Goal: Transaction & Acquisition: Purchase product/service

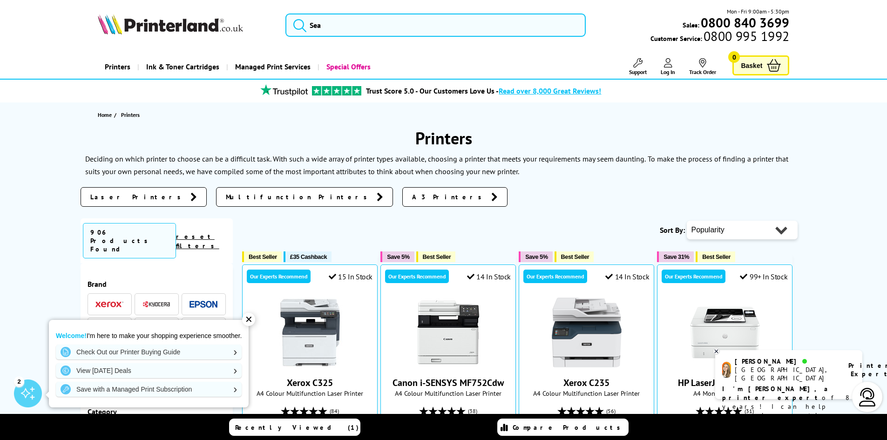
click at [215, 233] on link "reset filters" at bounding box center [197, 241] width 43 height 18
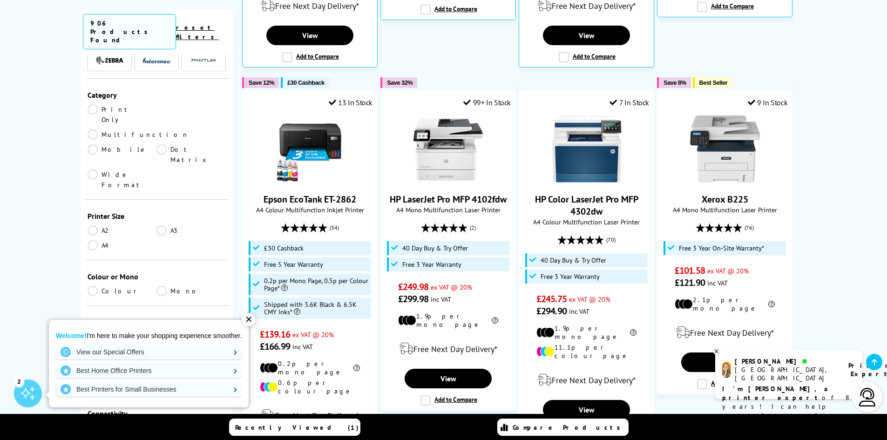
scroll to position [577, 0]
click at [251, 319] on div "✕" at bounding box center [248, 319] width 13 height 13
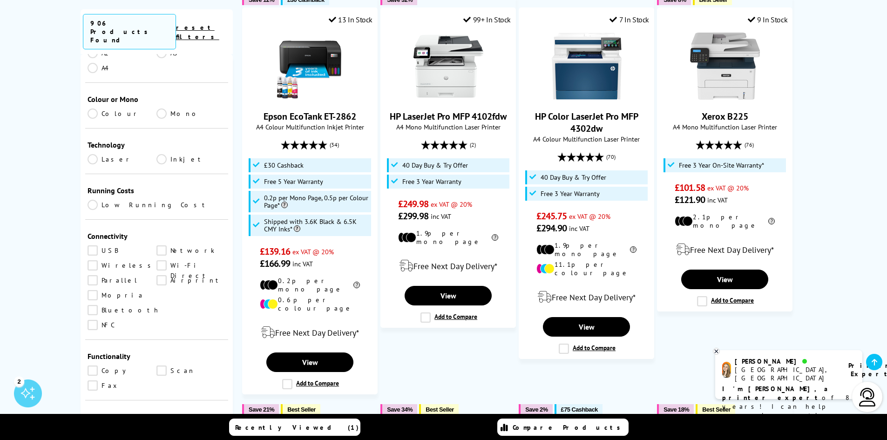
scroll to position [285, 0]
click at [161, 365] on link "Scan" at bounding box center [190, 370] width 69 height 10
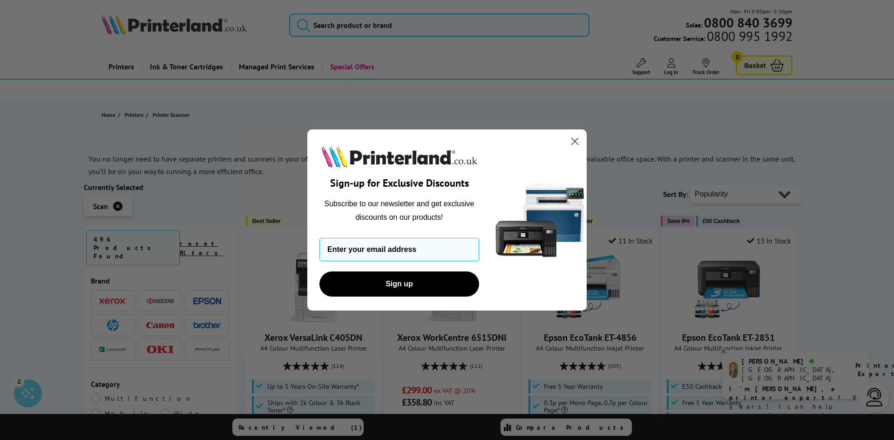
click at [569, 140] on circle "Close dialog" at bounding box center [574, 141] width 15 height 15
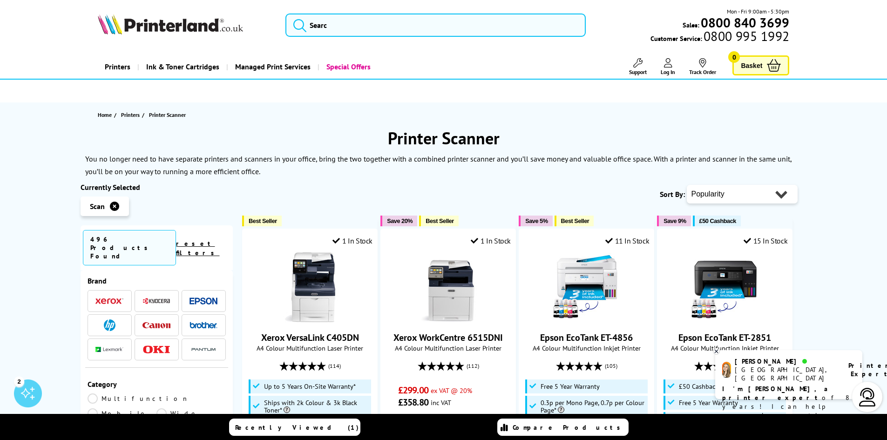
click at [781, 193] on select "Popularity Rating Price - Low to High Price - High to Low Running Costs - Low t…" at bounding box center [742, 194] width 111 height 19
select select "Price Ascending"
click at [687, 185] on select "Popularity Rating Price - Low to High Price - High to Low Running Costs - Low t…" at bounding box center [742, 194] width 111 height 19
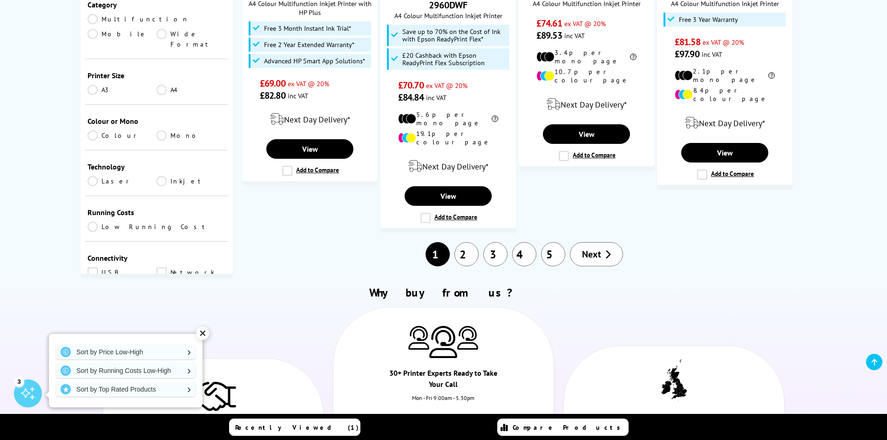
scroll to position [1087, 0]
click at [467, 243] on link "2" at bounding box center [466, 255] width 24 height 24
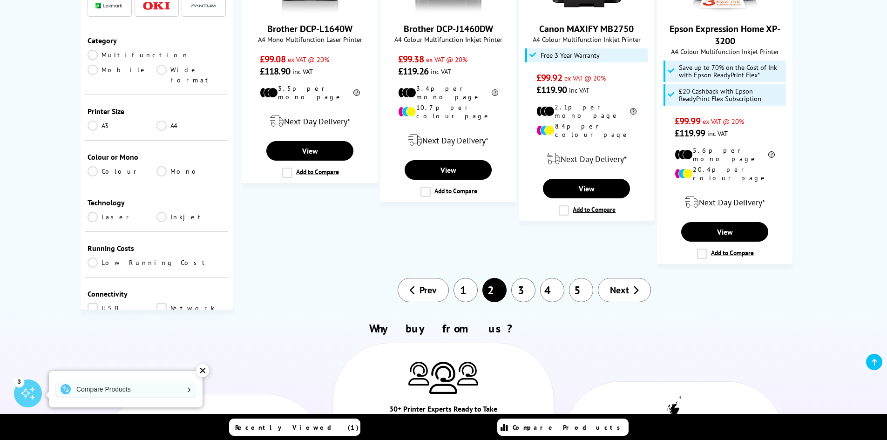
scroll to position [1059, 0]
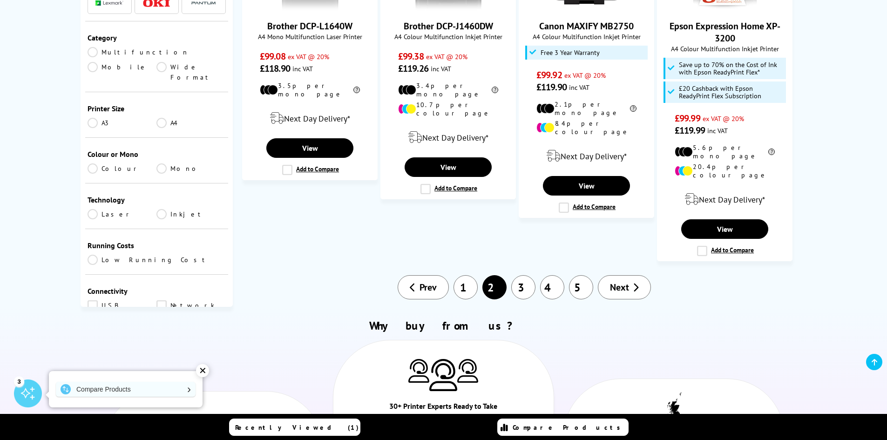
click at [521, 275] on link "3" at bounding box center [523, 287] width 24 height 24
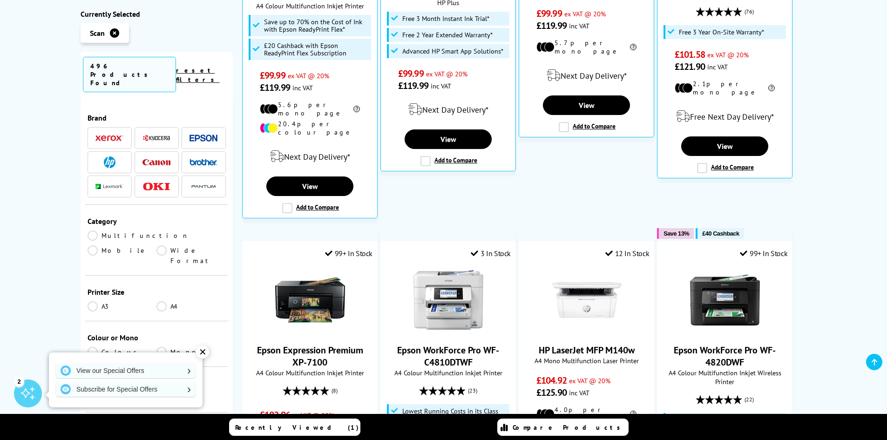
scroll to position [363, 0]
click at [108, 156] on img at bounding box center [110, 162] width 12 height 12
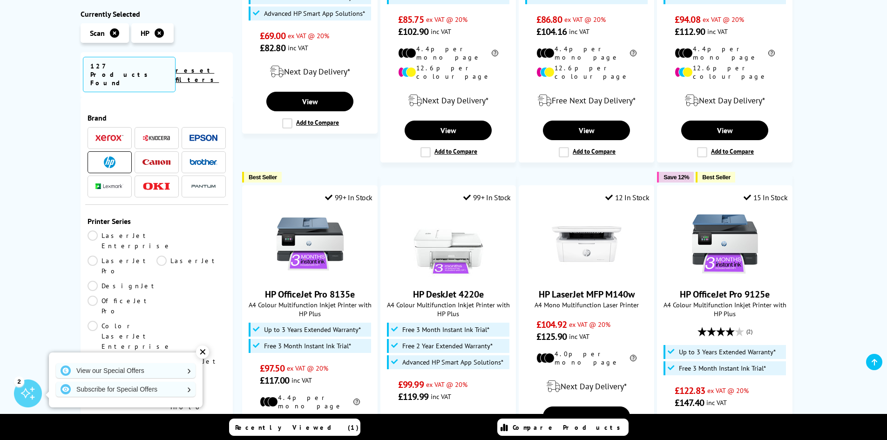
click at [113, 135] on img at bounding box center [109, 138] width 28 height 7
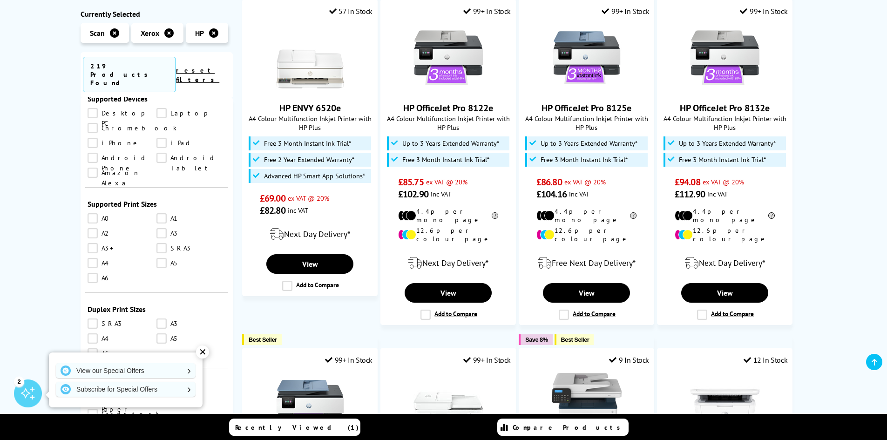
scroll to position [679, 0]
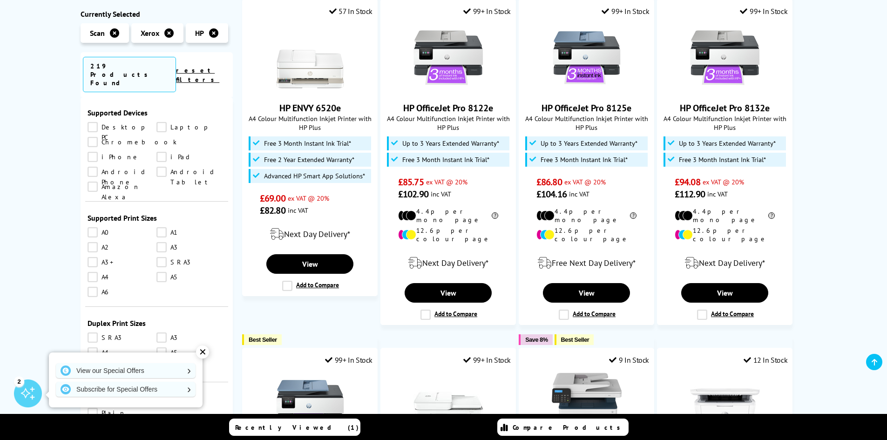
click at [90, 272] on link "A4" at bounding box center [122, 277] width 69 height 10
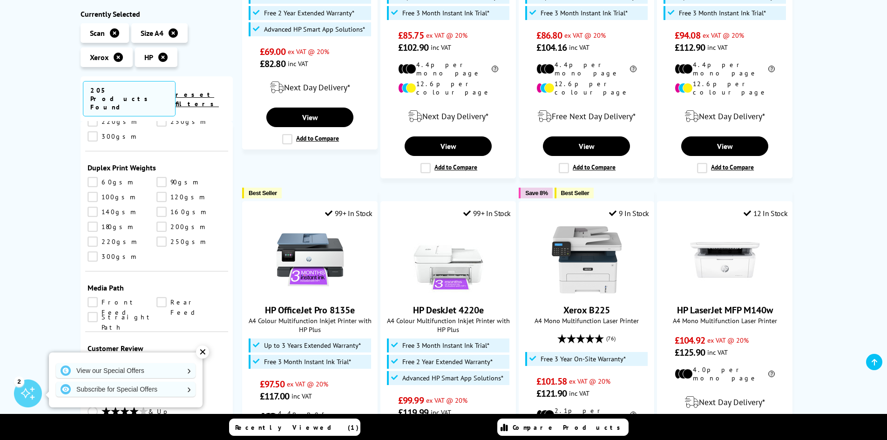
scroll to position [348, 0]
click at [93, 406] on link "& Up" at bounding box center [157, 412] width 139 height 12
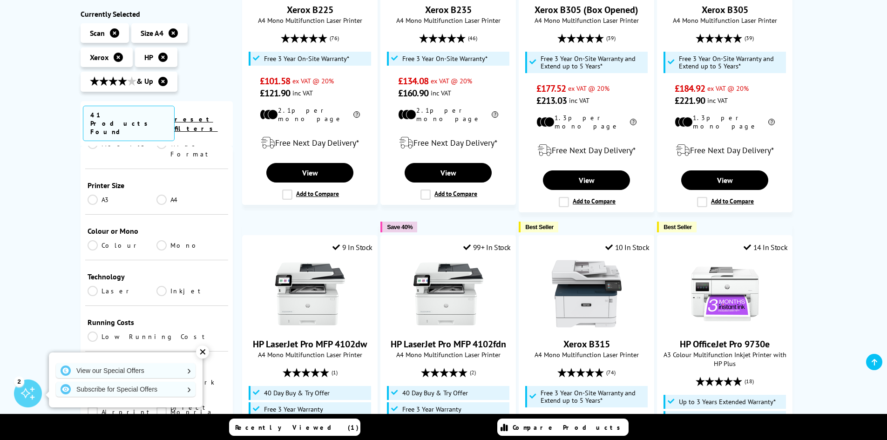
scroll to position [155, 0]
click at [94, 241] on link "Colour" at bounding box center [122, 246] width 69 height 10
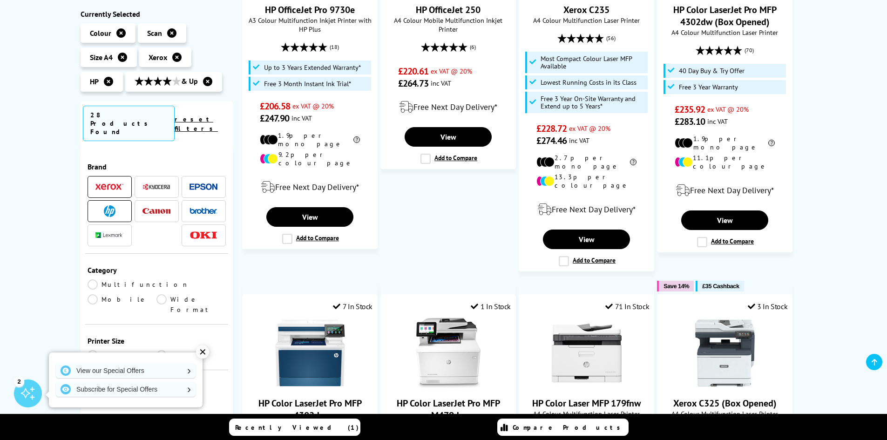
scroll to position [155, 0]
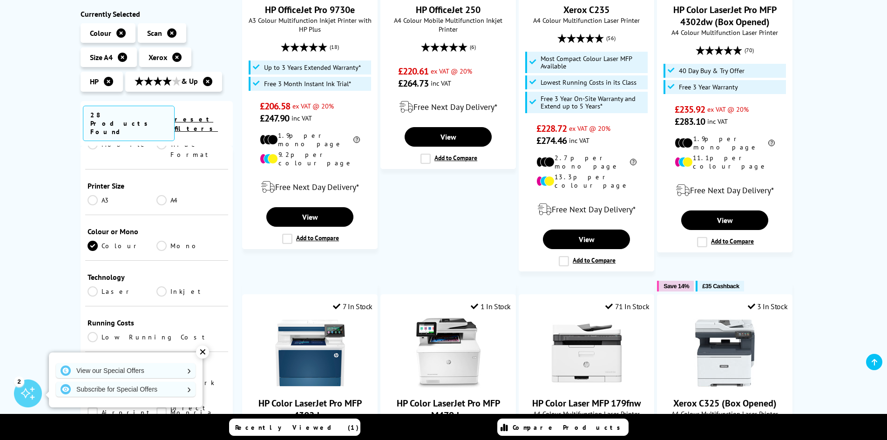
click at [162, 195] on link "A4" at bounding box center [190, 200] width 69 height 10
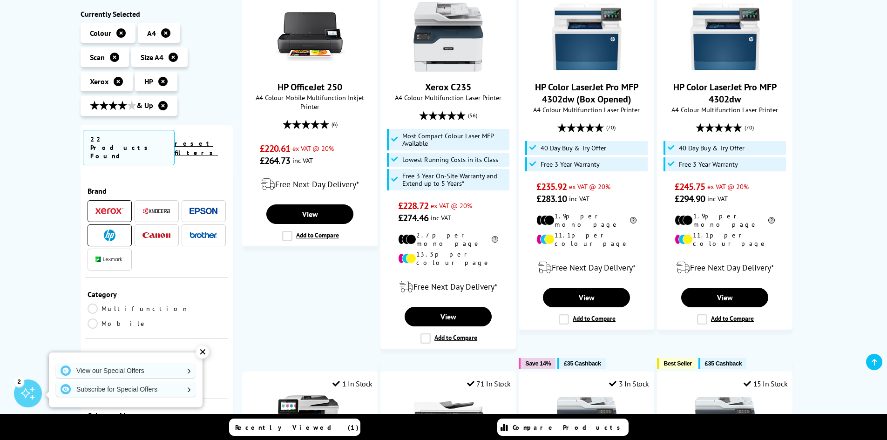
scroll to position [162, 0]
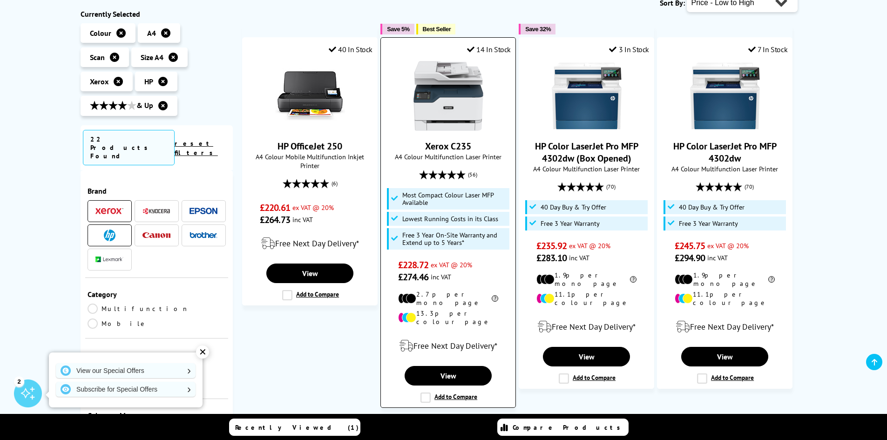
click at [444, 116] on img at bounding box center [448, 96] width 70 height 70
